Goal: Task Accomplishment & Management: Manage account settings

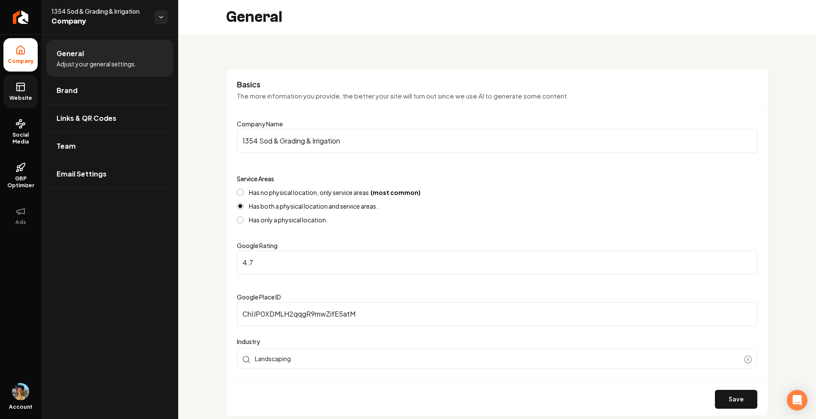
click at [30, 92] on link "Website" at bounding box center [20, 91] width 34 height 33
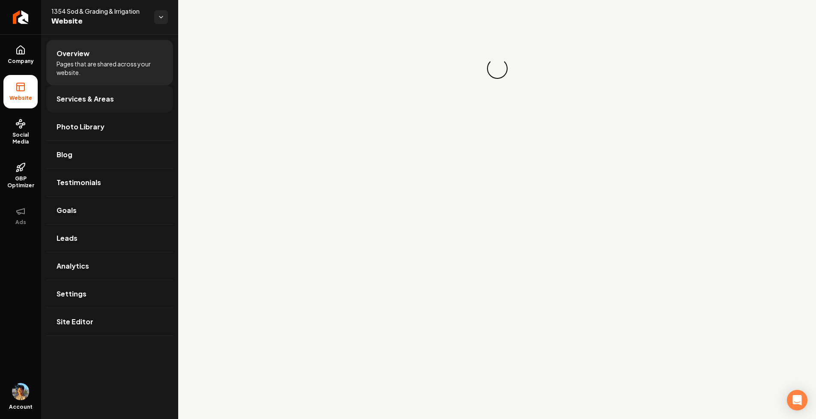
click at [131, 94] on link "Services & Areas" at bounding box center [109, 98] width 127 height 27
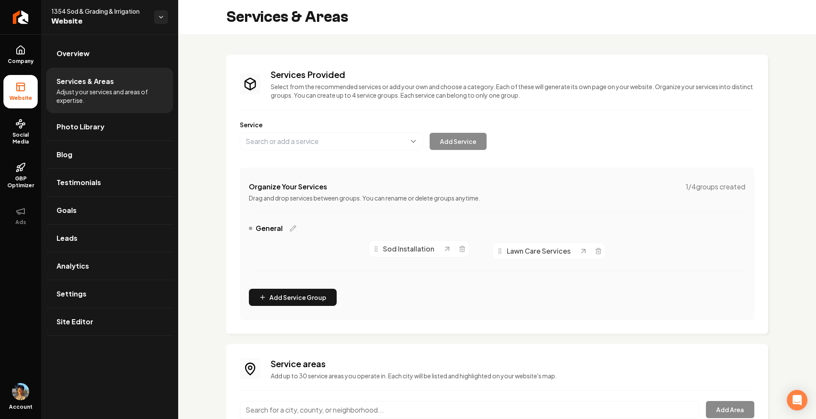
drag, startPoint x: 261, startPoint y: 248, endPoint x: 501, endPoint y: 251, distance: 239.9
click at [501, 251] on icon "Main content area" at bounding box center [499, 251] width 7 height 7
drag, startPoint x: 261, startPoint y: 250, endPoint x: 537, endPoint y: 260, distance: 276.0
click at [490, 260] on icon "Main content area" at bounding box center [487, 259] width 7 height 7
drag, startPoint x: 375, startPoint y: 248, endPoint x: 396, endPoint y: 318, distance: 72.4
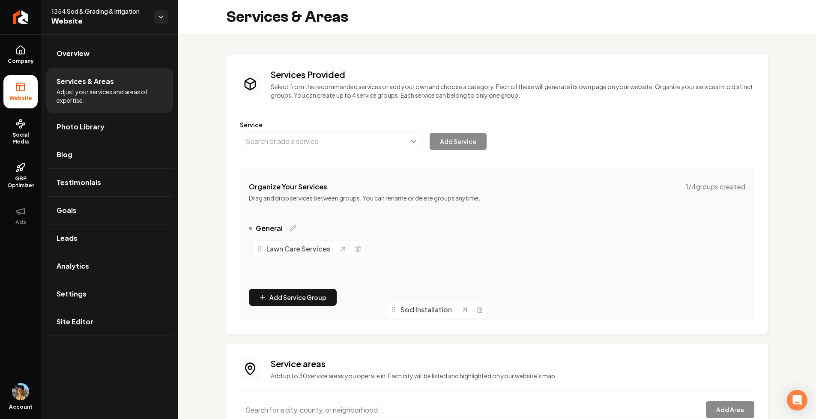
click at [396, 313] on icon "Main content area" at bounding box center [393, 309] width 7 height 7
drag, startPoint x: 259, startPoint y: 248, endPoint x: 522, endPoint y: 248, distance: 263.0
click at [486, 248] on circle "Main content area" at bounding box center [485, 248] width 0 height 0
click at [19, 51] on icon at bounding box center [20, 52] width 3 height 4
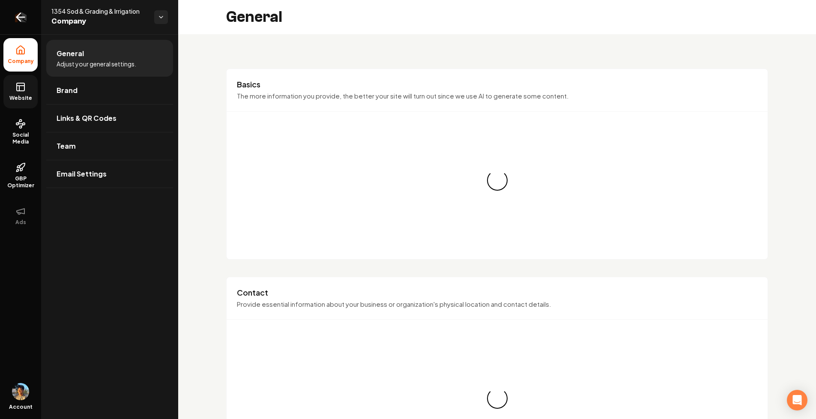
click at [23, 15] on icon "Return to dashboard" at bounding box center [21, 17] width 14 height 14
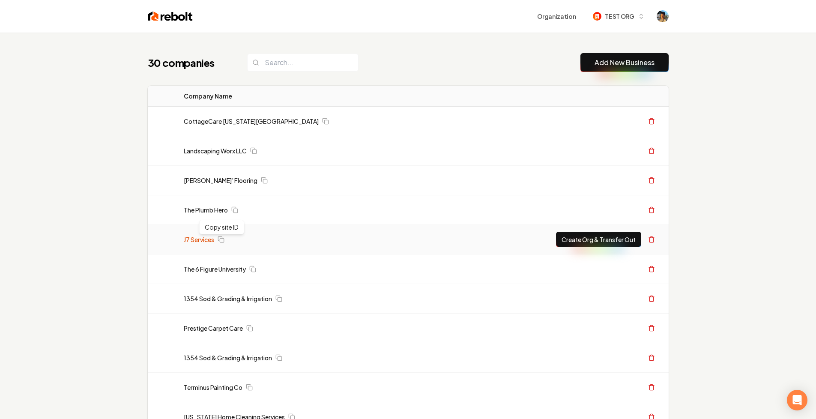
click at [204, 242] on link "J7 Services" at bounding box center [199, 239] width 30 height 9
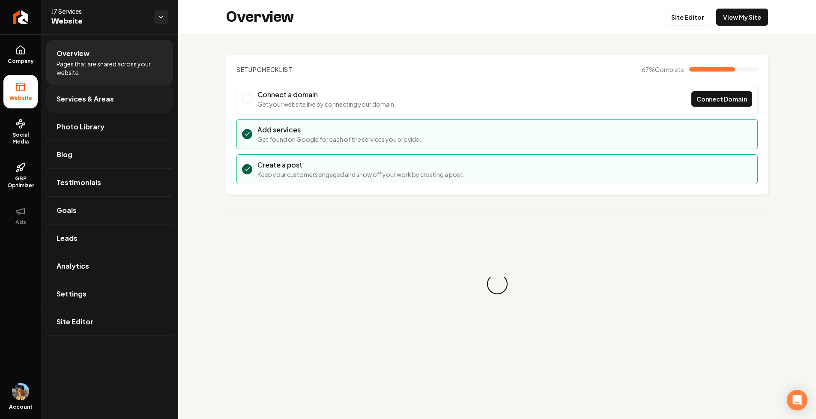
click at [110, 105] on link "Services & Areas" at bounding box center [109, 98] width 127 height 27
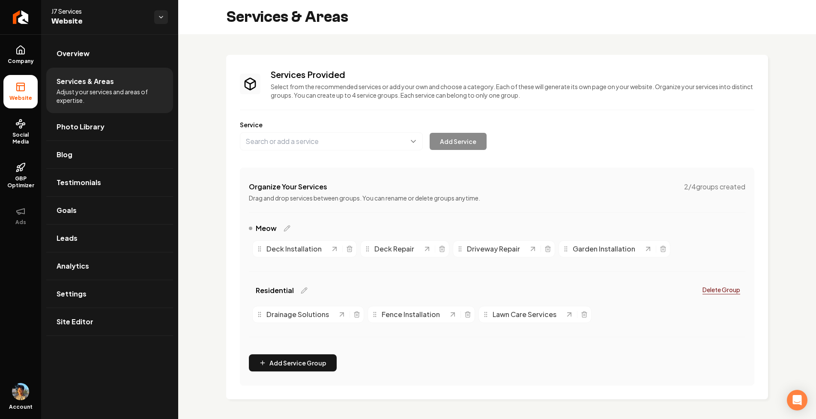
scroll to position [1, 0]
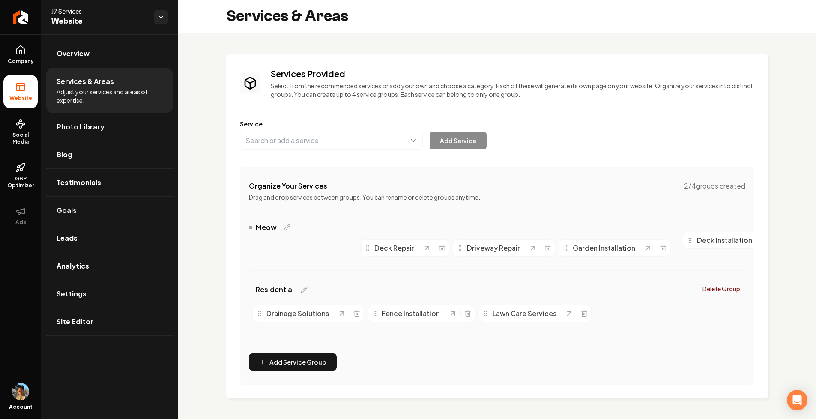
drag, startPoint x: 257, startPoint y: 249, endPoint x: 690, endPoint y: 248, distance: 433.5
click at [690, 244] on icon "Main content area" at bounding box center [690, 240] width 7 height 7
click at [15, 60] on span "Company" at bounding box center [20, 61] width 33 height 7
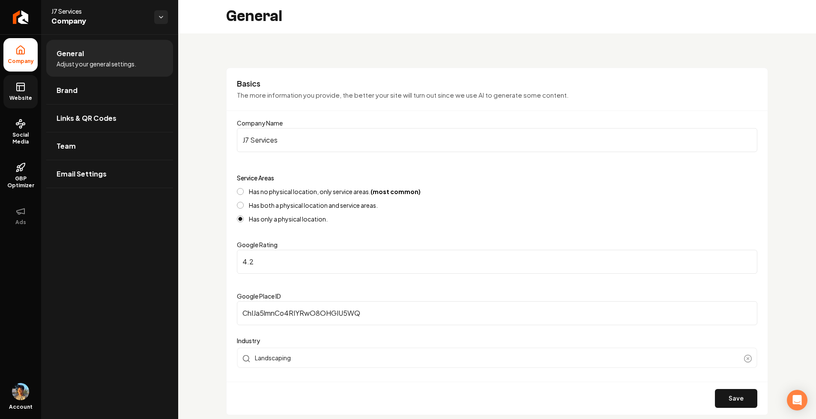
click at [9, 96] on span "Website" at bounding box center [21, 98] width 30 height 7
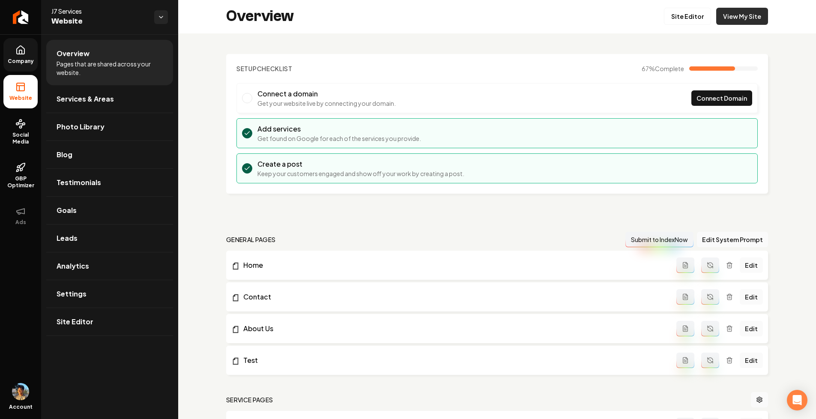
click at [758, 20] on link "View My Site" at bounding box center [742, 16] width 52 height 17
click at [71, 104] on span "Services & Areas" at bounding box center [85, 99] width 57 height 10
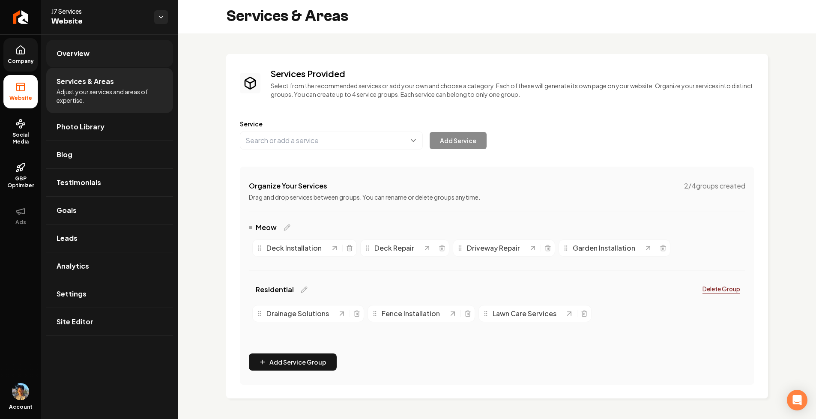
click at [103, 57] on link "Overview" at bounding box center [109, 53] width 127 height 27
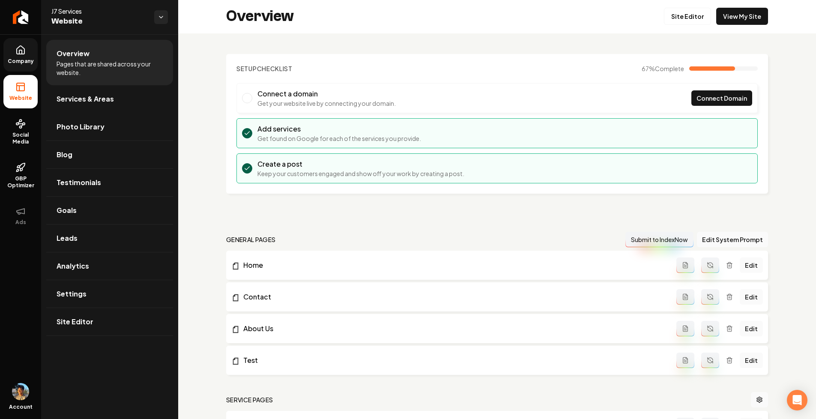
click at [22, 54] on icon at bounding box center [21, 50] width 8 height 8
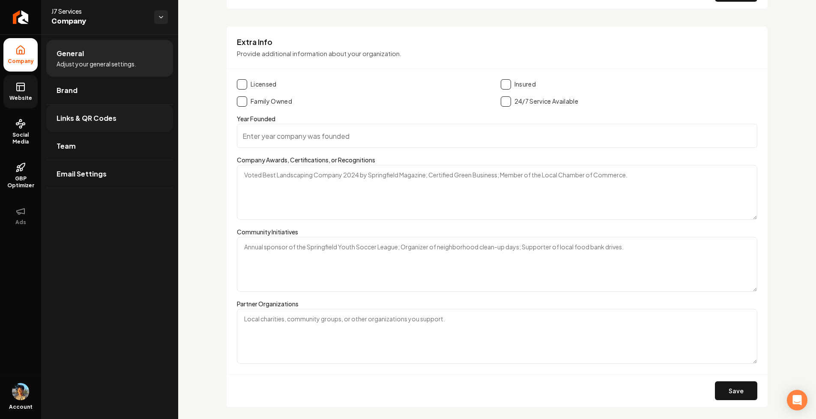
scroll to position [1495, 0]
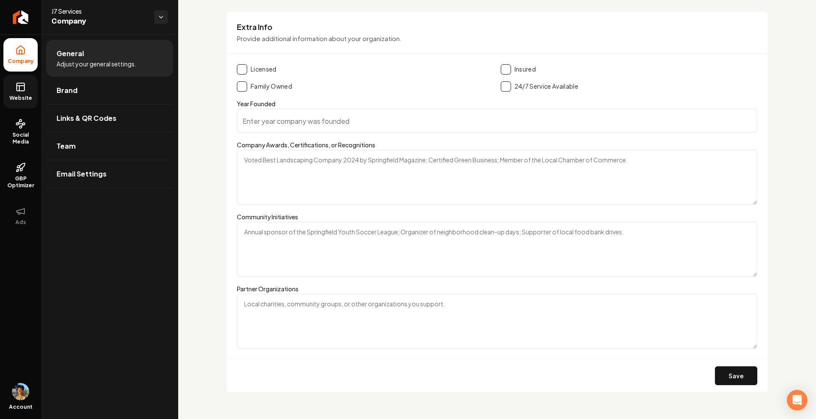
click at [20, 91] on icon at bounding box center [20, 87] width 10 height 10
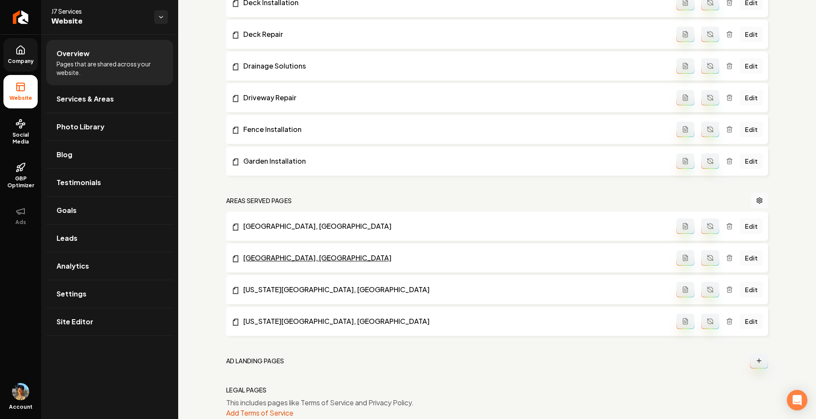
scroll to position [485, 0]
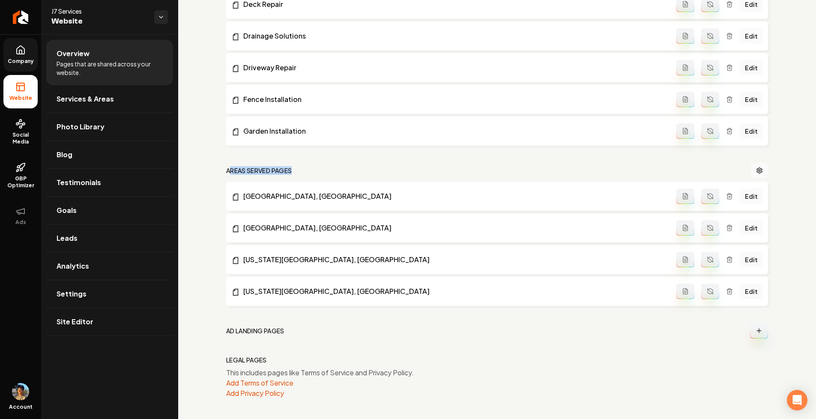
drag, startPoint x: 231, startPoint y: 170, endPoint x: 319, endPoint y: 170, distance: 87.4
click at [319, 170] on nav "Areas Served Pages" at bounding box center [497, 170] width 542 height 15
click at [282, 170] on h2 "Areas Served Pages" at bounding box center [259, 170] width 66 height 9
click at [753, 197] on link "Edit" at bounding box center [751, 195] width 23 height 15
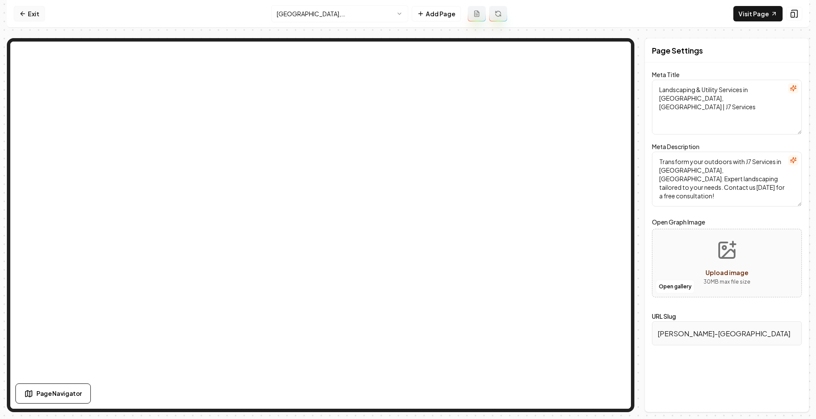
click at [24, 8] on link "Exit" at bounding box center [29, 13] width 31 height 15
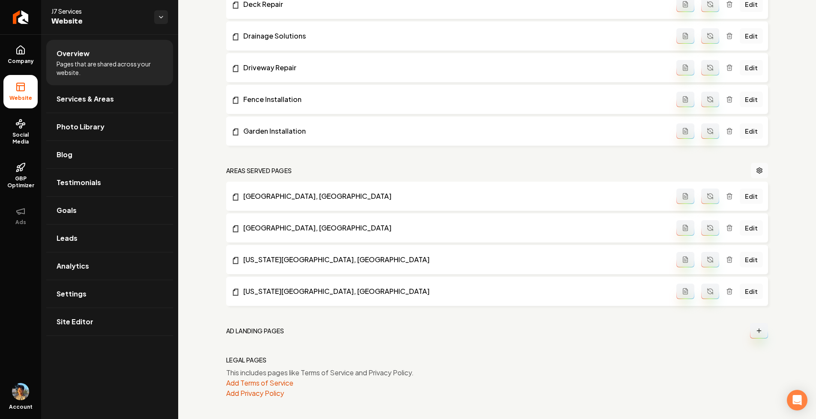
scroll to position [474, 0]
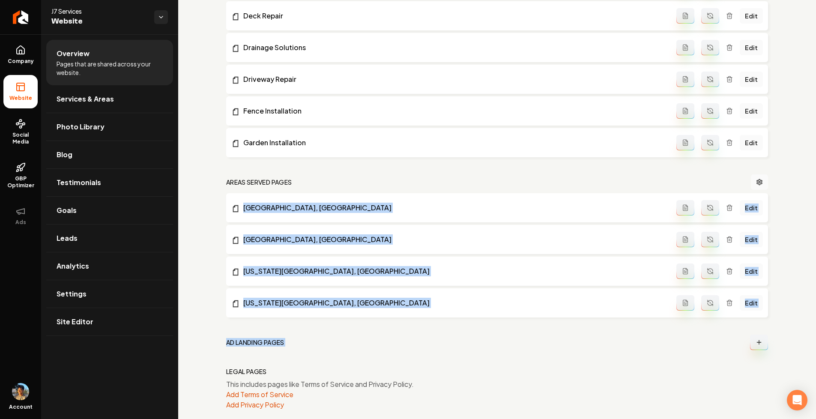
drag, startPoint x: 205, startPoint y: 194, endPoint x: 397, endPoint y: 367, distance: 258.4
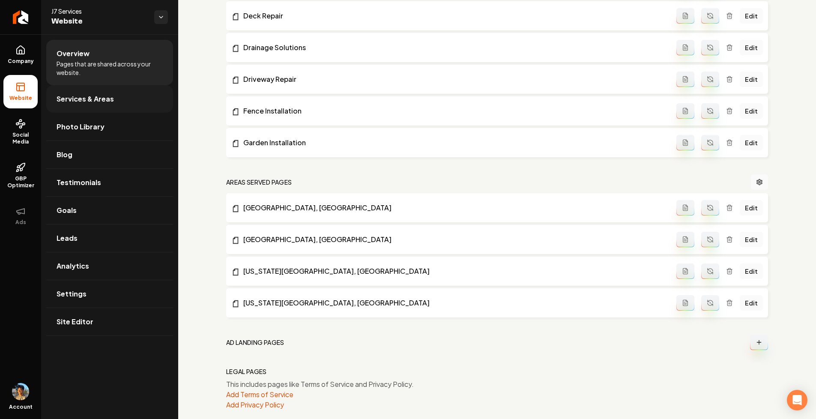
click at [131, 99] on link "Services & Areas" at bounding box center [109, 98] width 127 height 27
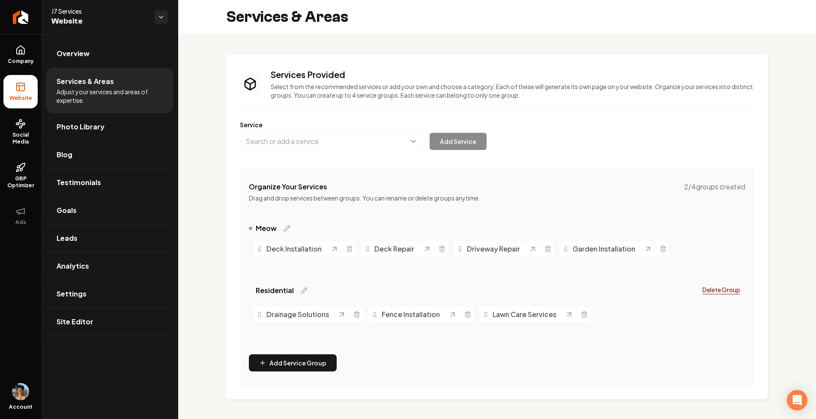
scroll to position [1, 0]
click at [18, 24] on link "Return to dashboard" at bounding box center [20, 17] width 41 height 34
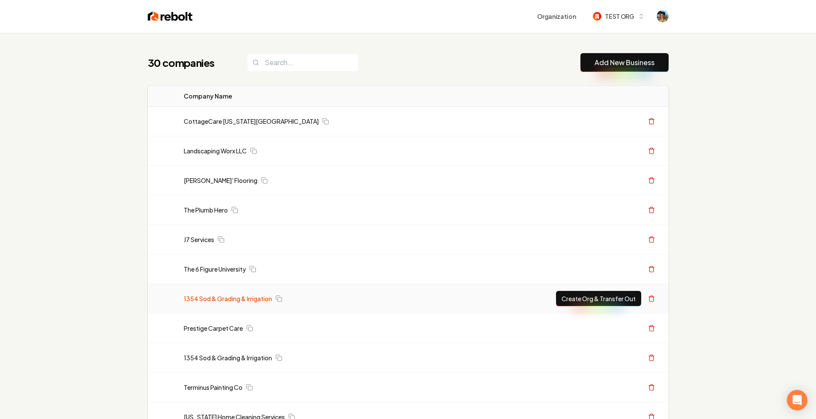
click at [217, 296] on link "1354 Sod & Grading & Irrigation" at bounding box center [228, 298] width 88 height 9
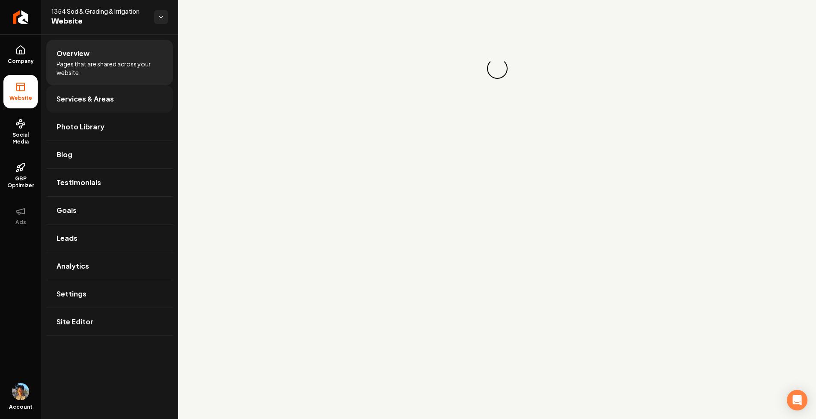
click at [123, 96] on link "Services & Areas" at bounding box center [109, 98] width 127 height 27
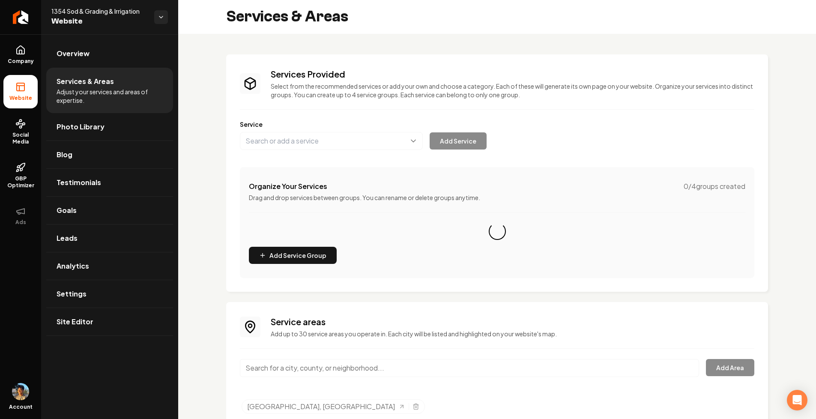
scroll to position [33, 0]
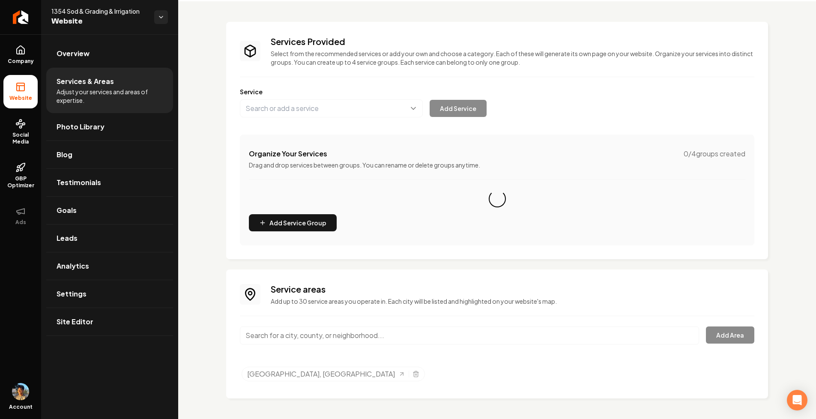
click at [348, 336] on input "Main content area" at bounding box center [469, 335] width 459 height 18
click at [215, 258] on div "Services Provided Select from the recommended services or add your own and choo…" at bounding box center [497, 210] width 638 height 418
click at [211, 311] on div "Services Provided Select from the recommended services or add your own and choo…" at bounding box center [497, 210] width 638 height 418
click at [284, 219] on button "Add Service Group" at bounding box center [293, 222] width 88 height 17
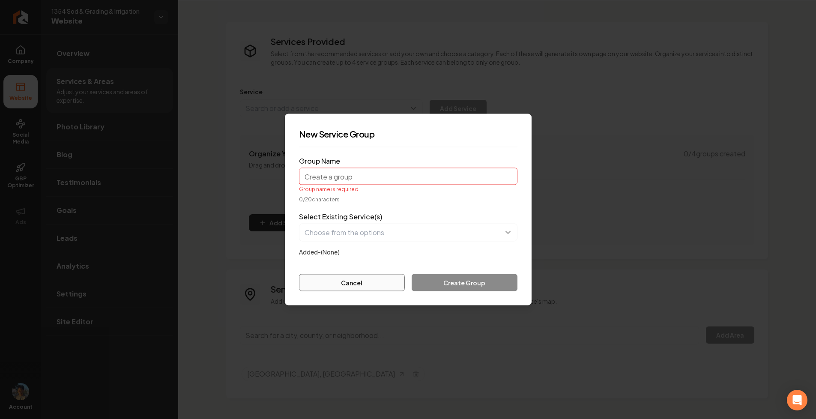
click at [356, 280] on button "Cancel" at bounding box center [352, 282] width 106 height 17
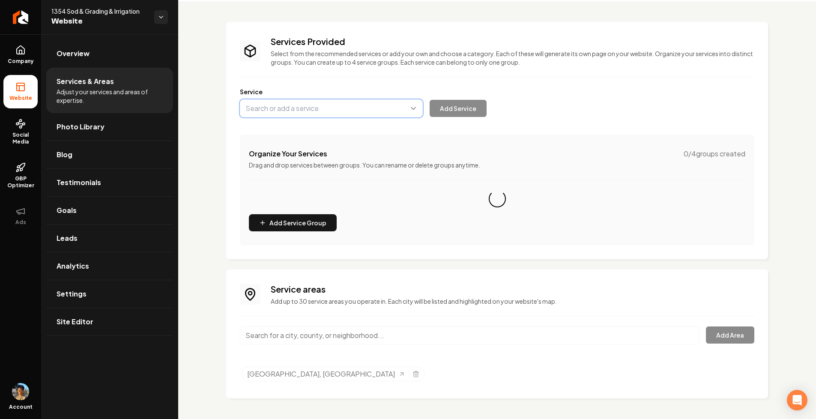
click at [323, 107] on button "Main content area" at bounding box center [331, 108] width 183 height 18
type input "t"
type input "S"
type input "Land"
click at [25, 21] on div "Company Website Social Media GBP Optimizer Ads Account 1354 Sod & Grading & Irr…" at bounding box center [408, 209] width 816 height 419
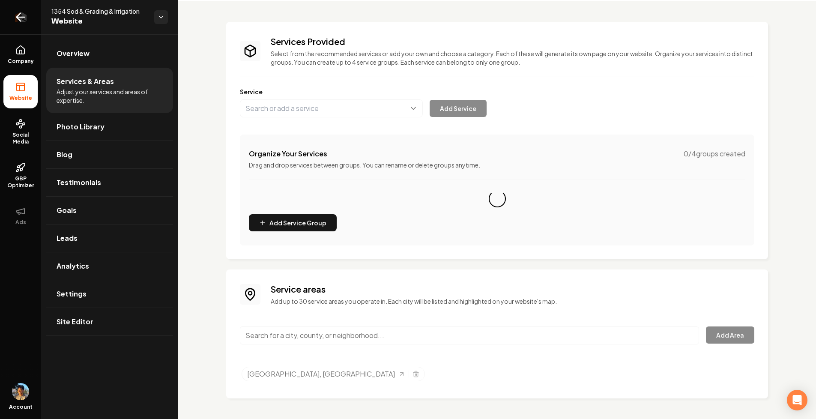
click at [18, 15] on icon "Return to dashboard" at bounding box center [21, 17] width 14 height 14
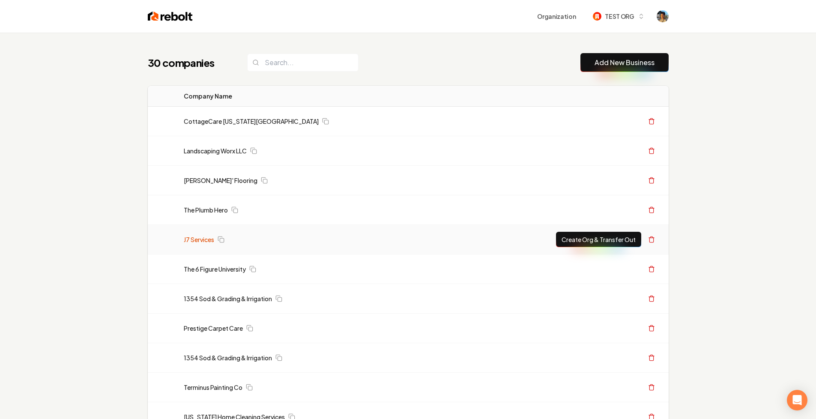
click at [206, 235] on link "J7 Services" at bounding box center [199, 239] width 30 height 9
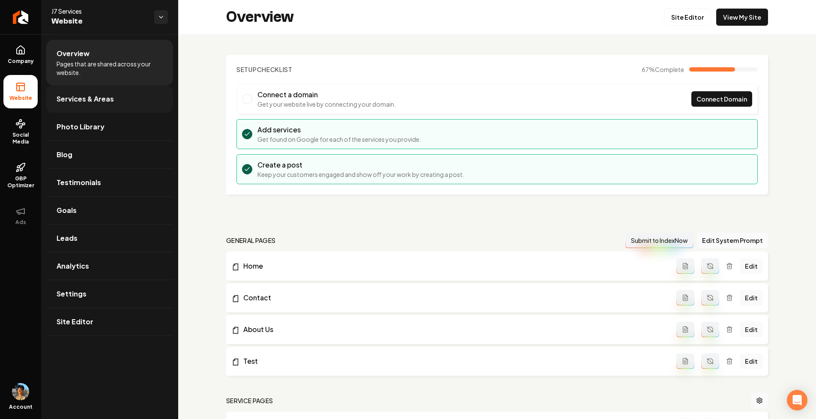
click at [75, 100] on span "Services & Areas" at bounding box center [85, 99] width 57 height 10
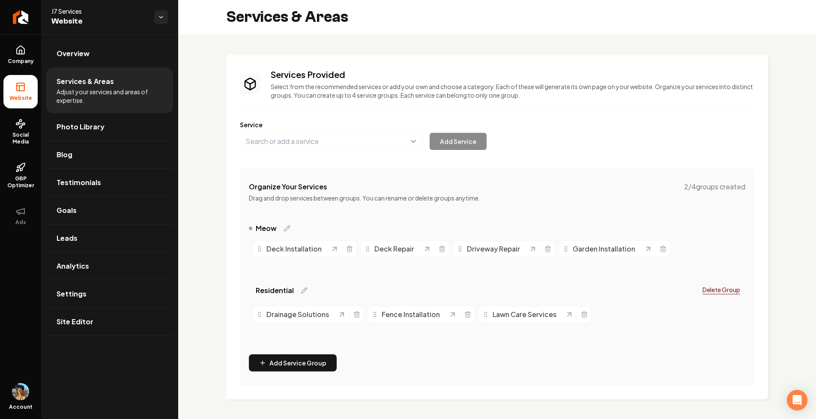
scroll to position [1, 0]
click at [24, 53] on icon at bounding box center [21, 50] width 8 height 8
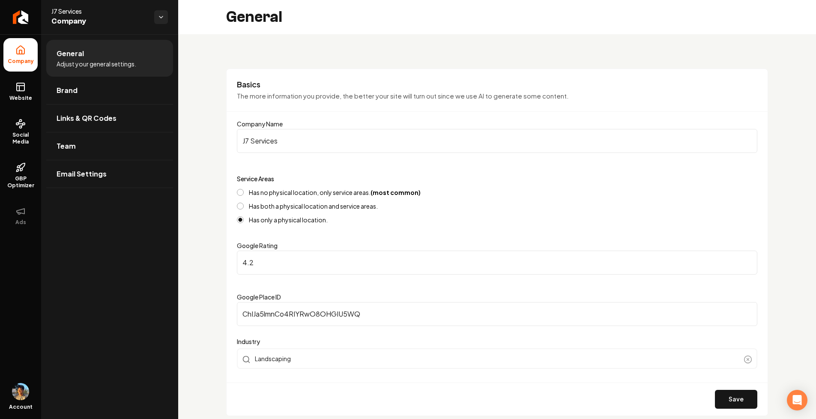
click at [281, 206] on label "Has both a physical location and service areas." at bounding box center [313, 206] width 129 height 6
click at [244, 206] on button "Has both a physical location and service areas." at bounding box center [240, 206] width 7 height 7
click at [727, 399] on button "Save" at bounding box center [736, 399] width 42 height 19
click at [28, 85] on link "Website" at bounding box center [20, 91] width 34 height 33
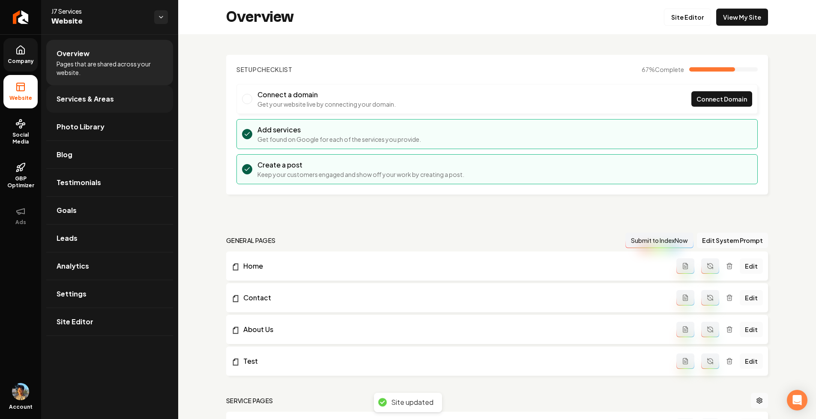
click at [98, 89] on link "Services & Areas" at bounding box center [109, 98] width 127 height 27
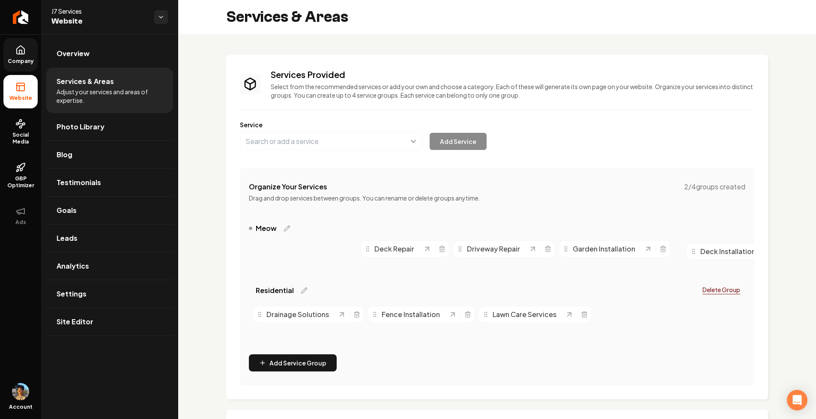
drag, startPoint x: 260, startPoint y: 247, endPoint x: 697, endPoint y: 250, distance: 436.5
click at [694, 250] on circle "Main content area" at bounding box center [694, 249] width 0 height 0
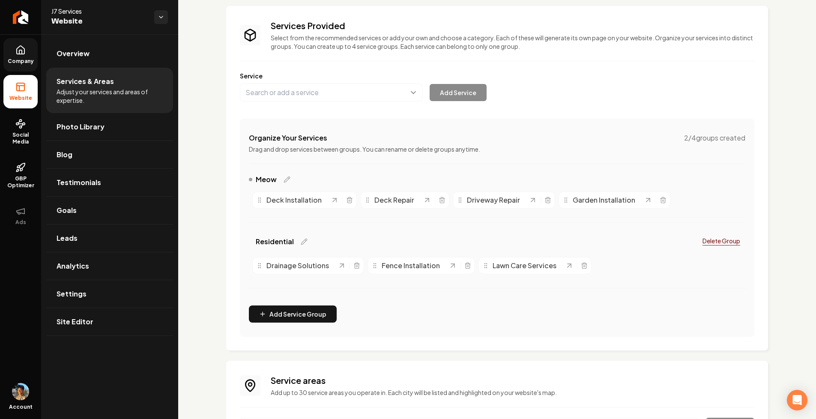
scroll to position [49, 0]
drag, startPoint x: 285, startPoint y: 202, endPoint x: 311, endPoint y: 237, distance: 44.1
click at [311, 237] on span "Deck Installation" at bounding box center [319, 235] width 55 height 10
click at [275, 193] on div "Deck Installation" at bounding box center [304, 199] width 105 height 17
drag, startPoint x: 280, startPoint y: 199, endPoint x: 280, endPoint y: 222, distance: 23.6
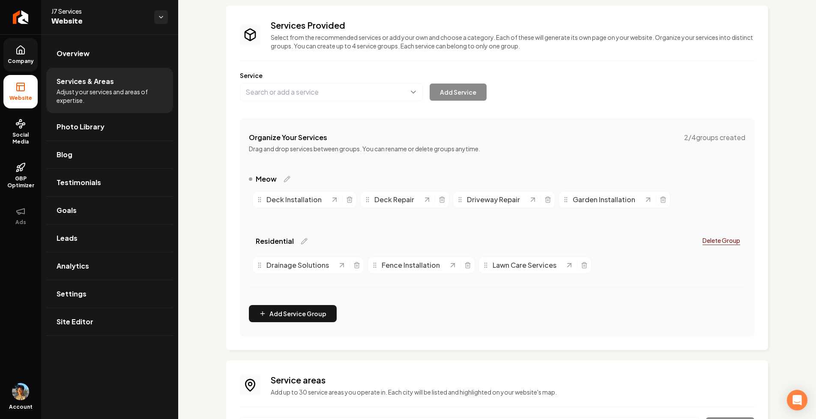
click at [280, 205] on span "Deck Installation" at bounding box center [293, 199] width 55 height 10
drag, startPoint x: 280, startPoint y: 200, endPoint x: 283, endPoint y: 235, distance: 34.4
click at [283, 217] on span "Deck Installation" at bounding box center [293, 211] width 55 height 10
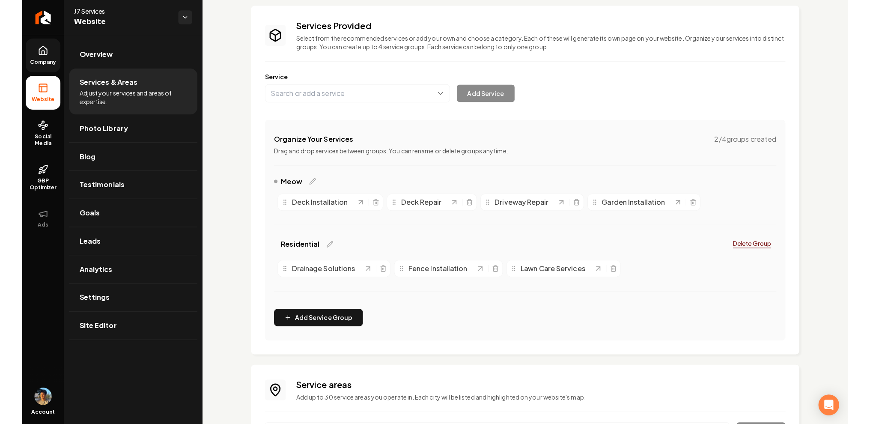
scroll to position [126, 0]
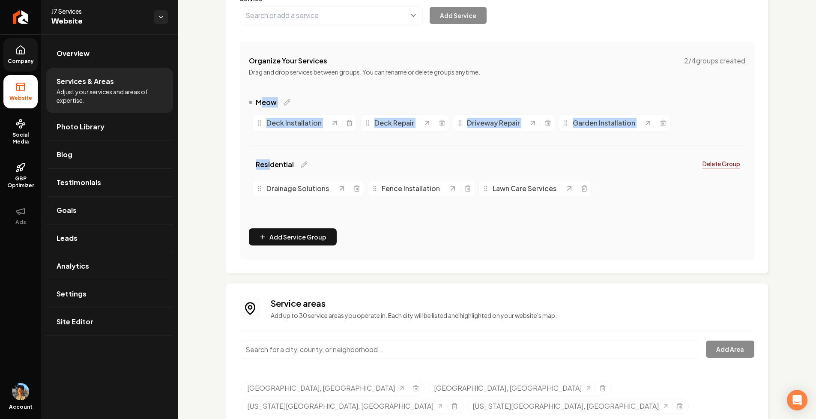
drag, startPoint x: 269, startPoint y: 167, endPoint x: 260, endPoint y: 98, distance: 70.0
click at [260, 98] on div "Meow Deck Installation Deck Repair Driveway Repair Garden Installation Resident…" at bounding box center [497, 159] width 496 height 124
click at [251, 104] on div "Main content area" at bounding box center [250, 102] width 3 height 3
